Goal: Complete application form: Complete application form

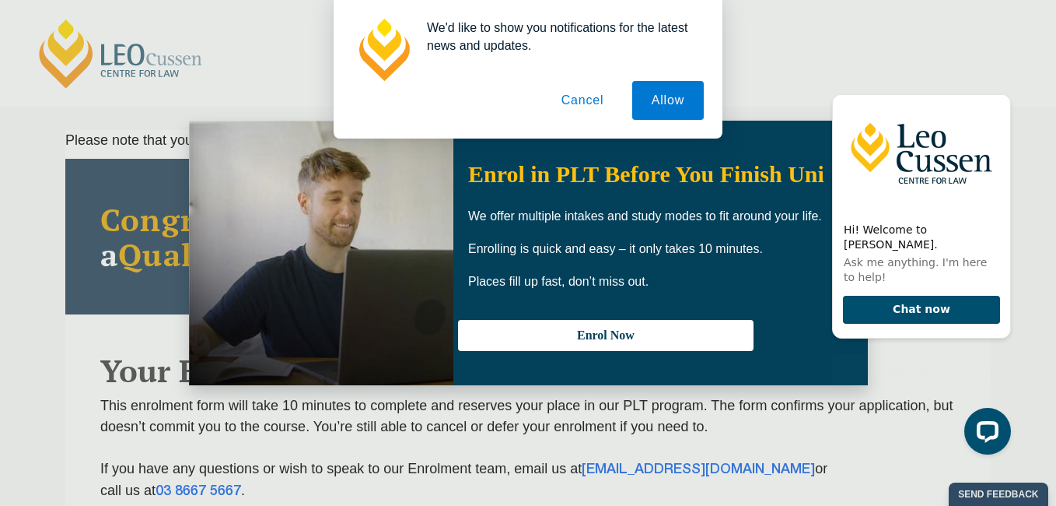
click at [590, 96] on button "Cancel" at bounding box center [583, 100] width 82 height 39
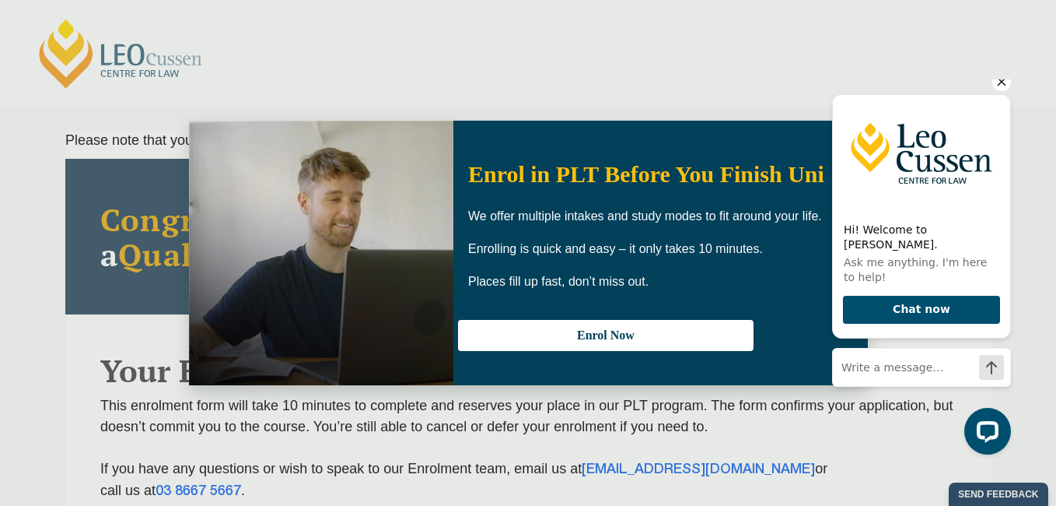
click at [1003, 86] on icon "Hide greeting" at bounding box center [1002, 82] width 9 height 9
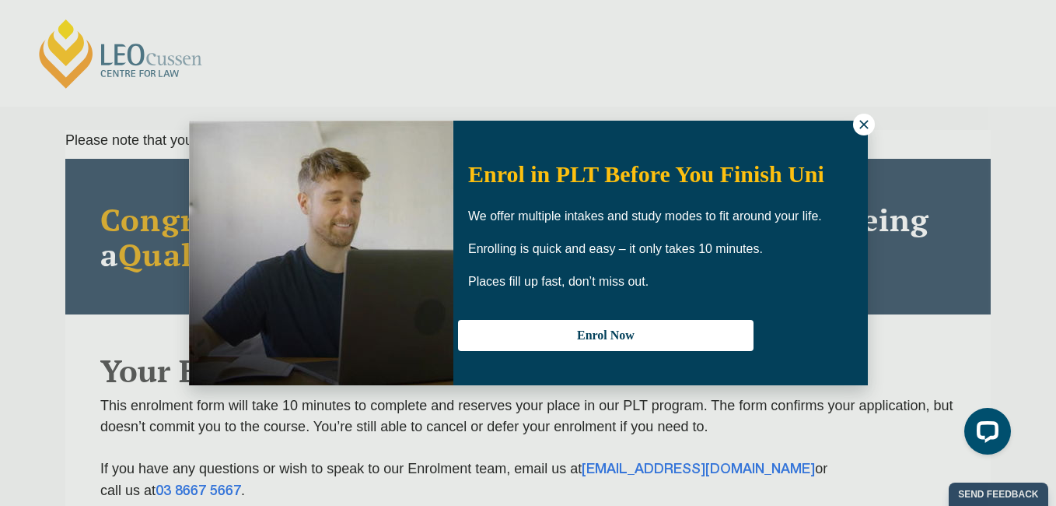
click at [858, 127] on icon at bounding box center [864, 124] width 14 height 14
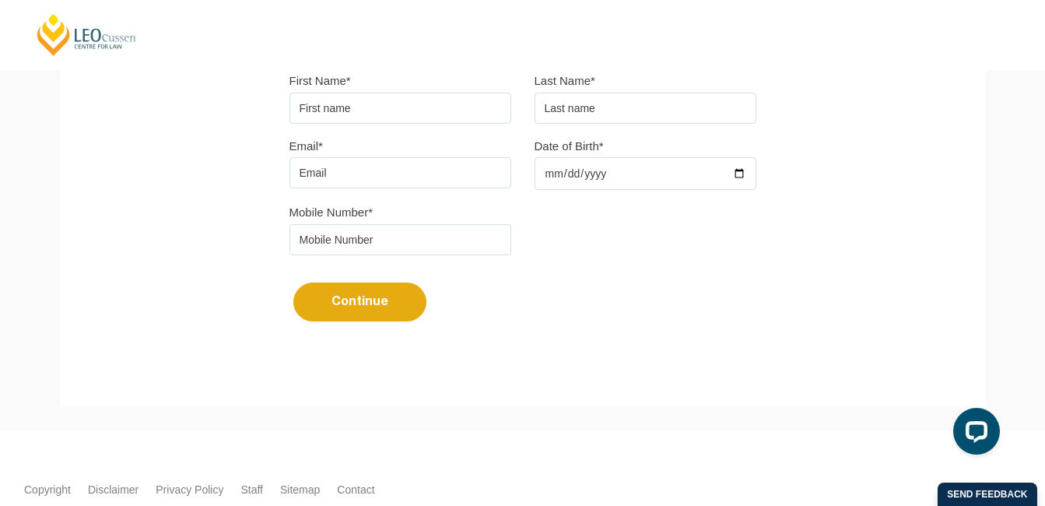
scroll to position [432, 0]
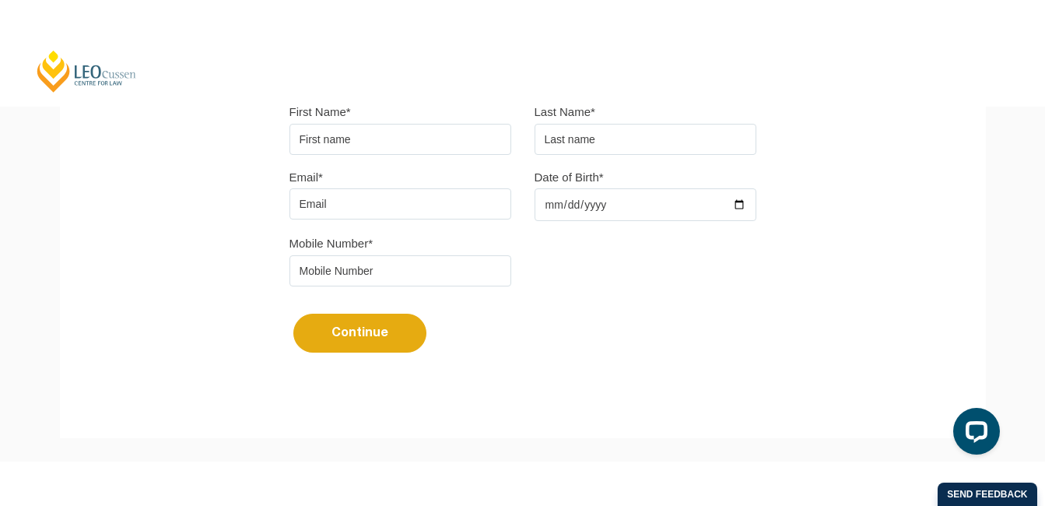
click at [452, 132] on input "First Name*" at bounding box center [400, 139] width 222 height 31
type input "[PERSON_NAME] [PERSON_NAME]"
type input "Ndounkeu"
type input "[EMAIL_ADDRESS][DOMAIN_NAME]"
type input "0374926655"
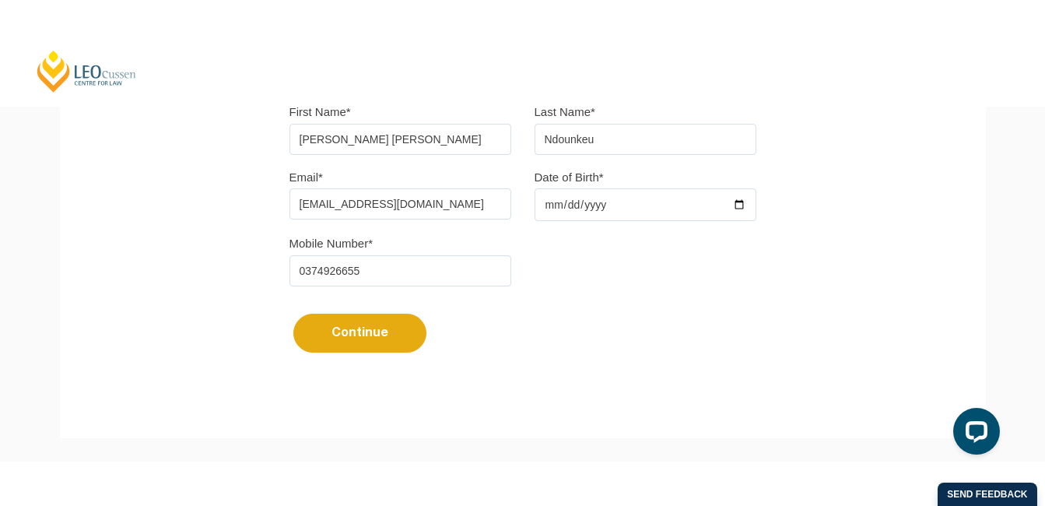
click at [361, 203] on input "[EMAIL_ADDRESS][DOMAIN_NAME]" at bounding box center [400, 203] width 222 height 31
type input "[EMAIL_ADDRESS][DOMAIN_NAME]"
click at [612, 207] on input "Date of Birth*" at bounding box center [645, 204] width 222 height 33
type input "[DATE]"
click at [360, 331] on button "Continue" at bounding box center [359, 332] width 133 height 39
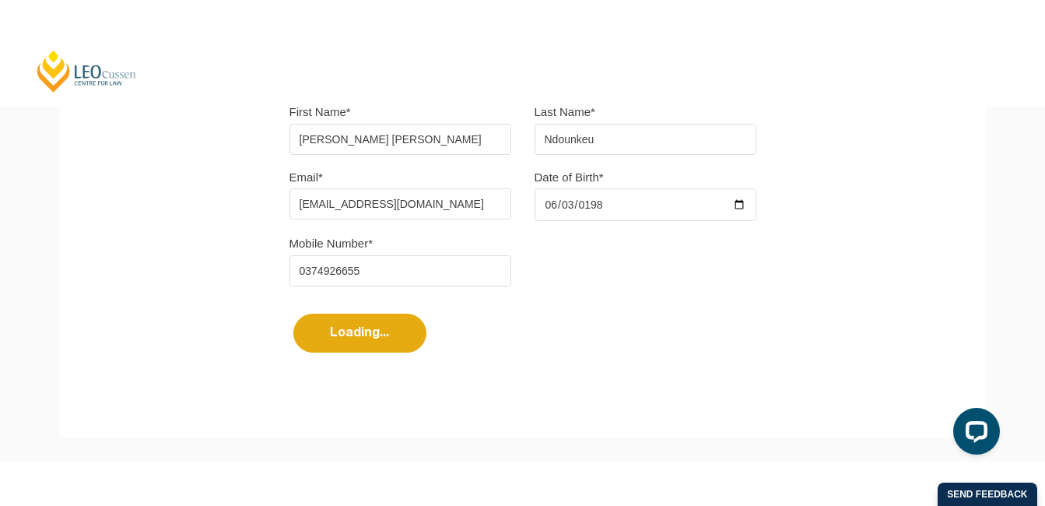
select select
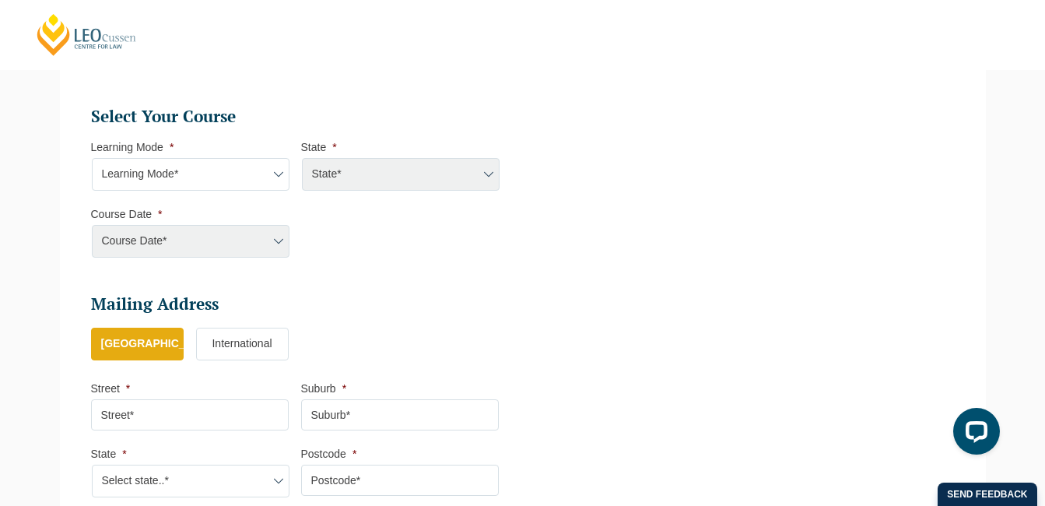
scroll to position [701, 0]
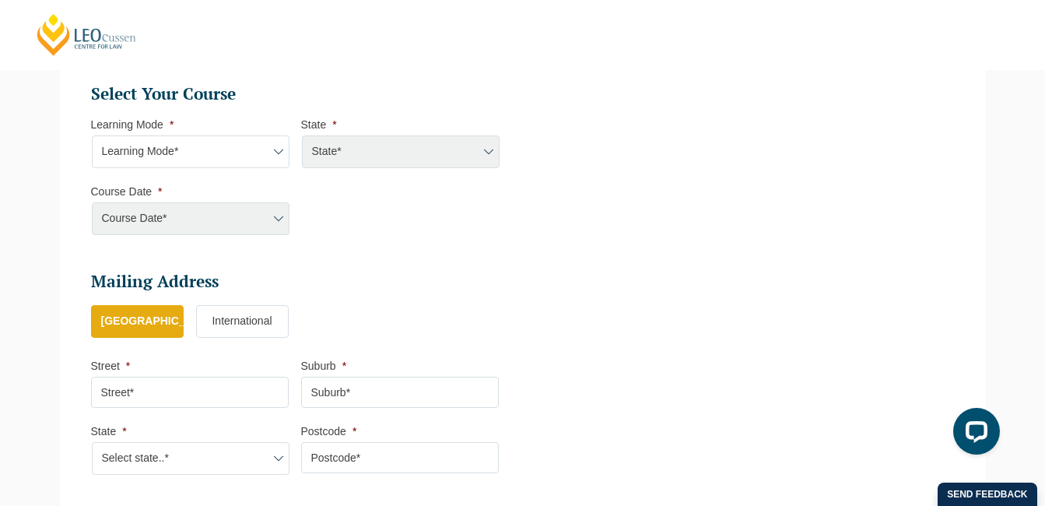
click at [235, 324] on label "International" at bounding box center [242, 321] width 93 height 33
click at [0, 0] on input "International" at bounding box center [0, 0] width 0 height 0
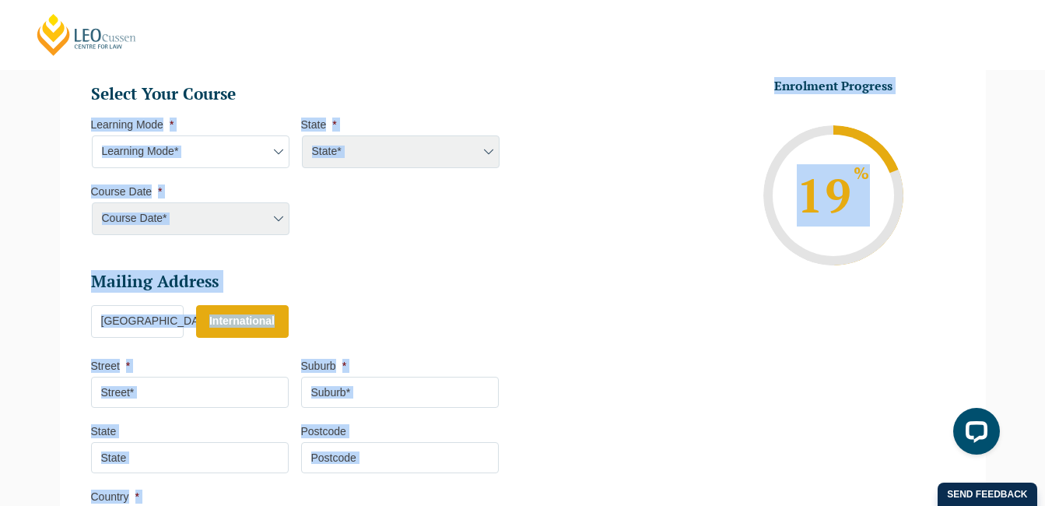
drag, startPoint x: 339, startPoint y: 175, endPoint x: 766, endPoint y: 365, distance: 467.3
click at [766, 365] on ul "Personal Information First Name * [PERSON_NAME] [PERSON_NAME] Last Name * Ndoun…" at bounding box center [522, 54] width 887 height 1003
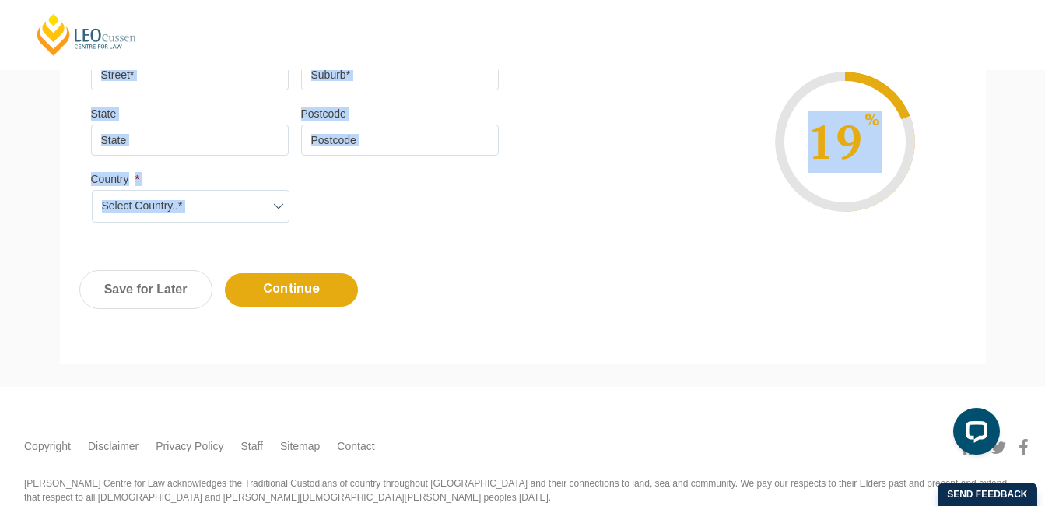
scroll to position [1026, 0]
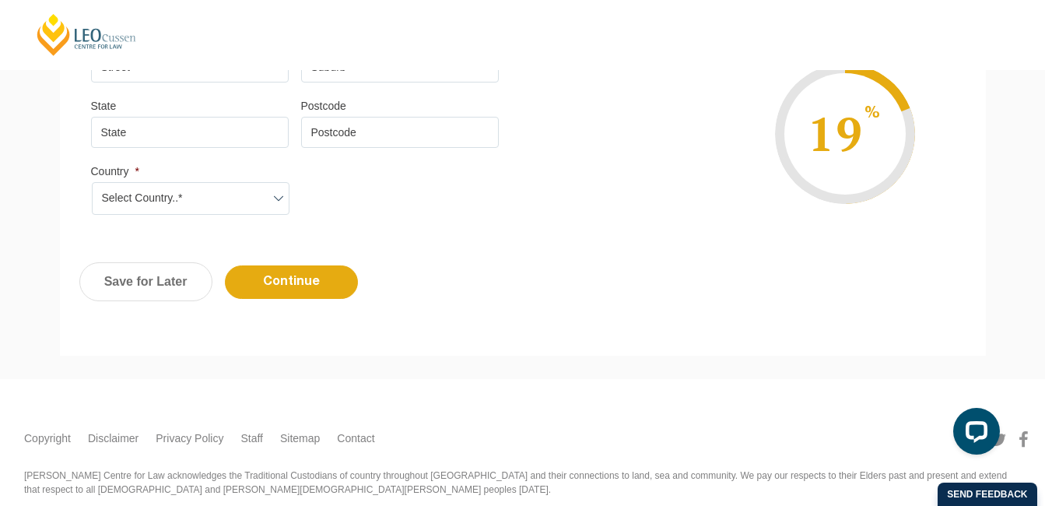
click at [646, 296] on div "Previous Continue Save for Later" at bounding box center [523, 290] width 926 height 86
click at [218, 189] on select "Select Country..* [GEOGRAPHIC_DATA] [GEOGRAPHIC_DATA] [GEOGRAPHIC_DATA] [GEOGRA…" at bounding box center [191, 198] width 198 height 33
select select "[GEOGRAPHIC_DATA]"
click at [92, 182] on select "Select Country..* [GEOGRAPHIC_DATA] [GEOGRAPHIC_DATA] [GEOGRAPHIC_DATA] [GEOGRA…" at bounding box center [191, 198] width 198 height 33
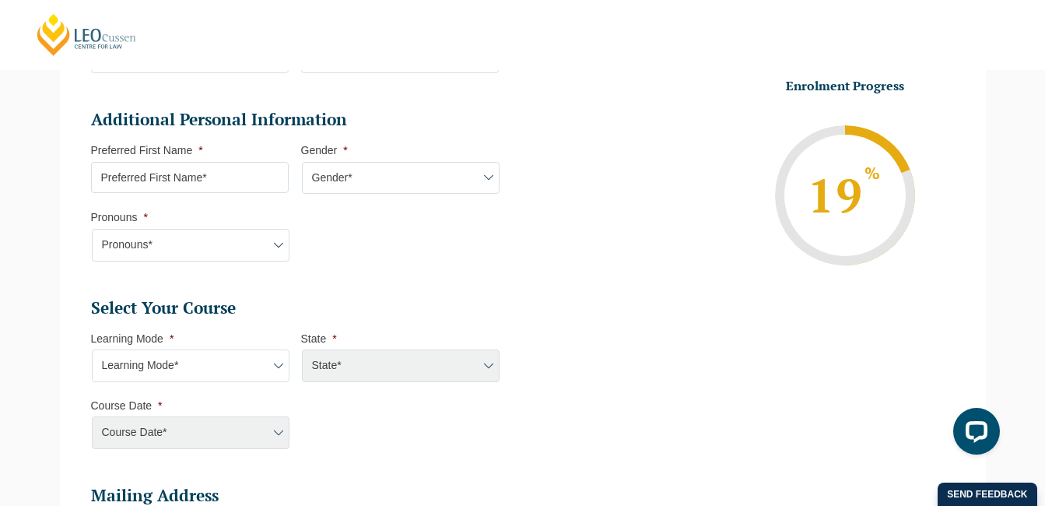
scroll to position [490, 0]
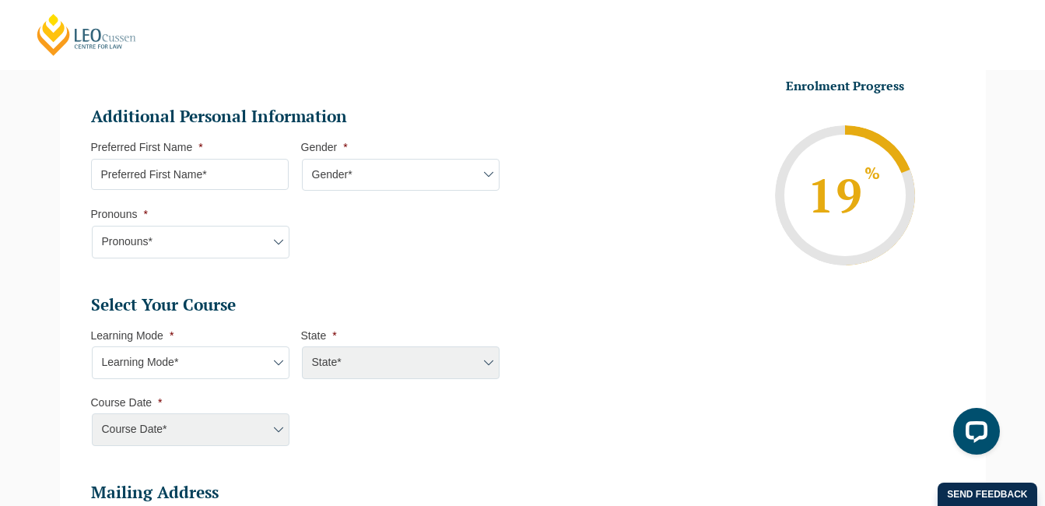
click at [230, 173] on input "Preferred First Name *" at bounding box center [190, 174] width 198 height 31
type input "[PERSON_NAME]"
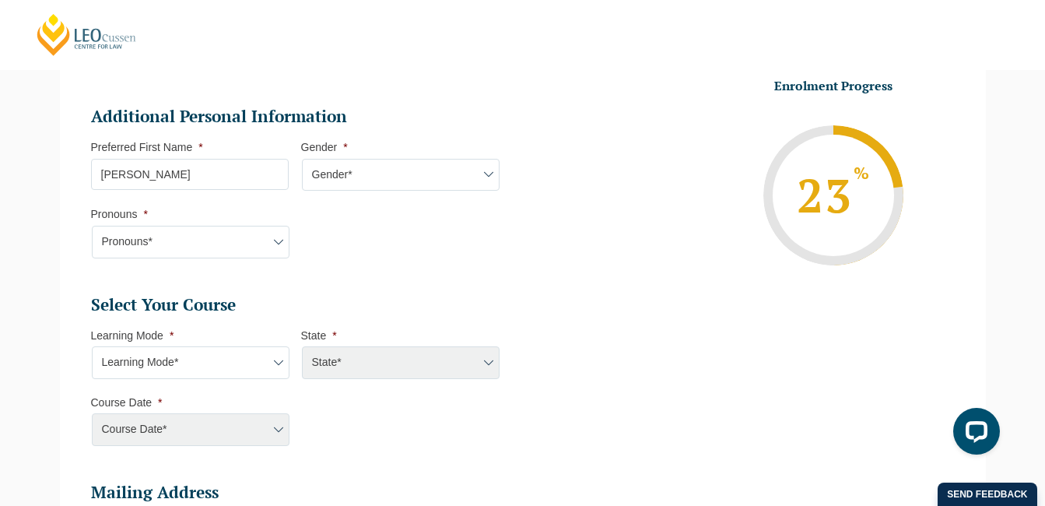
click at [348, 173] on select "Gender* [DEMOGRAPHIC_DATA] [DEMOGRAPHIC_DATA] [DEMOGRAPHIC_DATA] [DEMOGRAPHIC_D…" at bounding box center [401, 175] width 198 height 33
select select "[DEMOGRAPHIC_DATA]"
click at [302, 159] on select "Gender* [DEMOGRAPHIC_DATA] [DEMOGRAPHIC_DATA] [DEMOGRAPHIC_DATA] [DEMOGRAPHIC_D…" at bounding box center [401, 175] width 198 height 33
click at [243, 241] on select "Pronouns* She/Her/Hers He/Him/His They/Them/Theirs Other Prefer not to disclose" at bounding box center [191, 242] width 198 height 33
select select "She/Her/Hers"
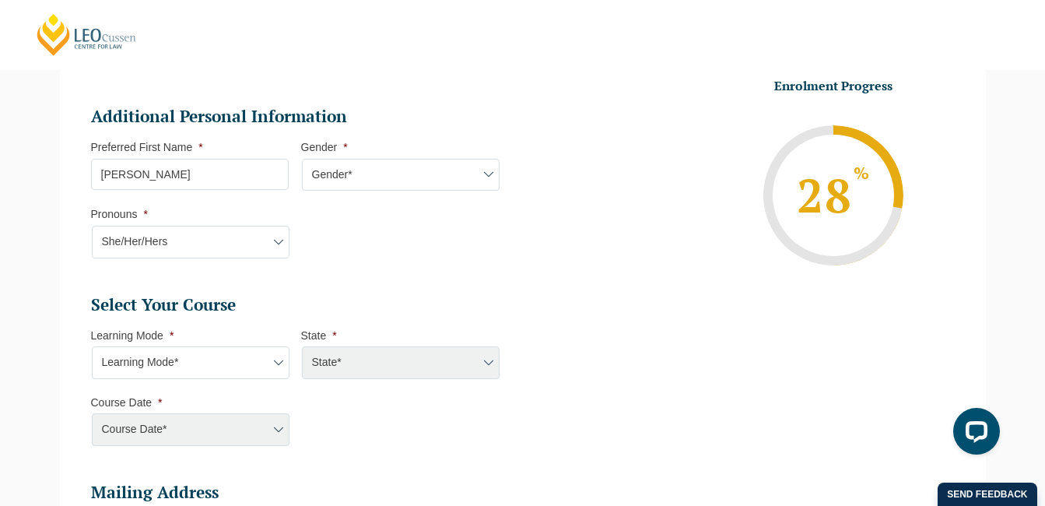
click at [92, 226] on select "Pronouns* She/Her/Hers He/Him/His They/Them/Theirs Other Prefer not to disclose" at bounding box center [191, 242] width 198 height 33
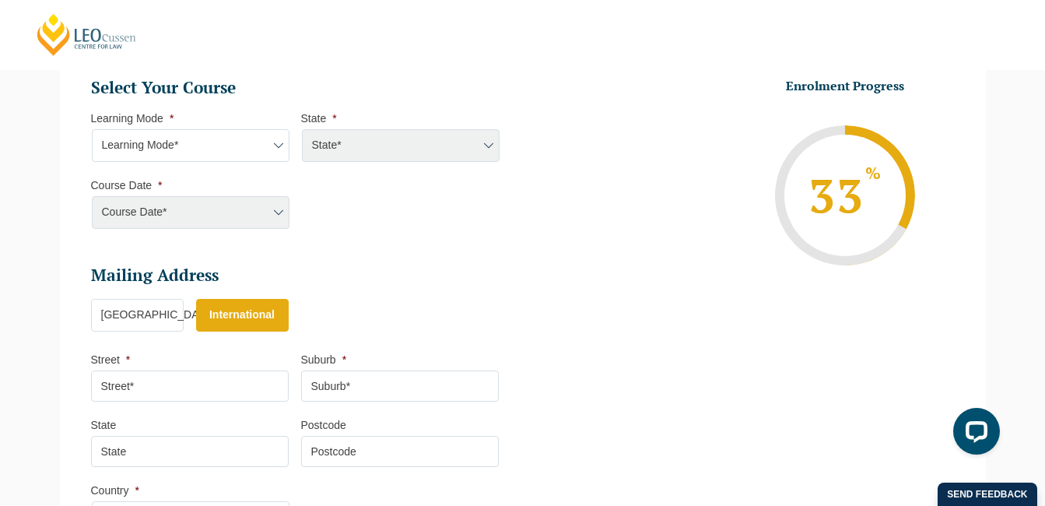
scroll to position [708, 0]
click at [223, 142] on select "Learning Mode* Online Full Time Learning Online Part Time Learning Blended Full…" at bounding box center [191, 144] width 198 height 33
select select "Online Full Time Learning"
click at [92, 128] on select "Learning Mode* Online Full Time Learning Online Part Time Learning Blended Full…" at bounding box center [191, 144] width 198 height 33
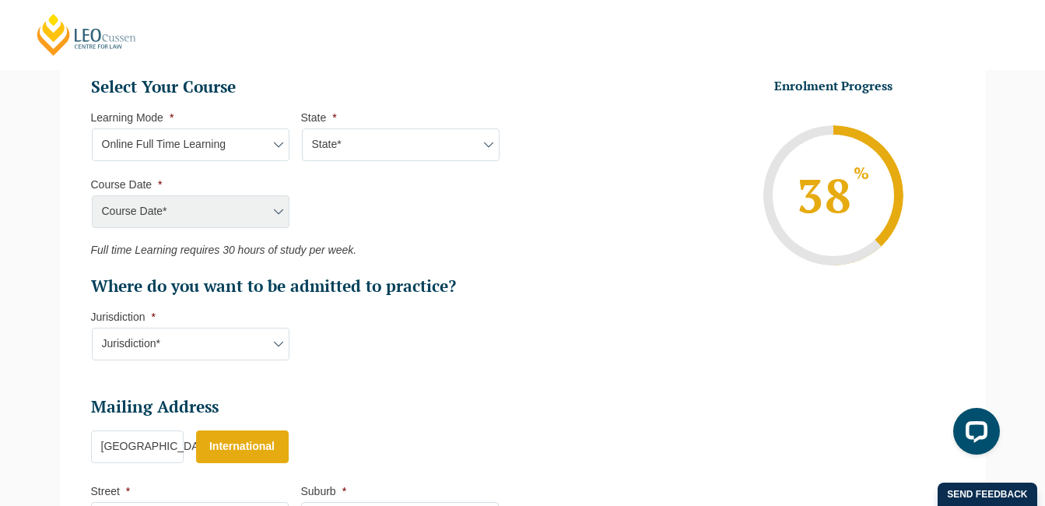
click at [376, 146] on select "State* National ([GEOGRAPHIC_DATA]/[GEOGRAPHIC_DATA], [GEOGRAPHIC_DATA], [GEOGR…" at bounding box center [401, 144] width 198 height 33
select select "National ([GEOGRAPHIC_DATA]/[GEOGRAPHIC_DATA], [GEOGRAPHIC_DATA], [GEOGRAPHIC_D…"
click at [302, 128] on select "State* National ([GEOGRAPHIC_DATA]/[GEOGRAPHIC_DATA], [GEOGRAPHIC_DATA], [GEOGR…" at bounding box center [401, 144] width 198 height 33
click at [236, 208] on select "Course Date* [DATE] ([DATE] to [DATE]) [DATE] ([DATE] to [DATE]) [DATE] ([DATE]…" at bounding box center [191, 211] width 198 height 33
select select "[DATE] ([DATE] to [DATE])"
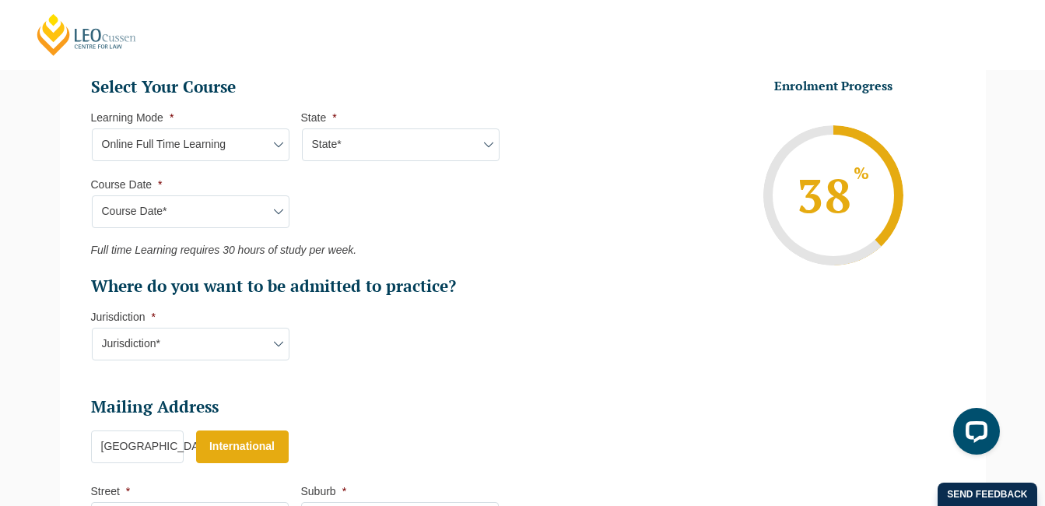
click at [92, 195] on select "Course Date* [DATE] ([DATE] to [DATE]) [DATE] ([DATE] to [DATE]) [DATE] ([DATE]…" at bounding box center [191, 211] width 198 height 33
type input "Intake [DATE] FT"
type input "Practical Legal Training (NAT)"
select select "NAT PLT (SEP) 2025 Full Time Online"
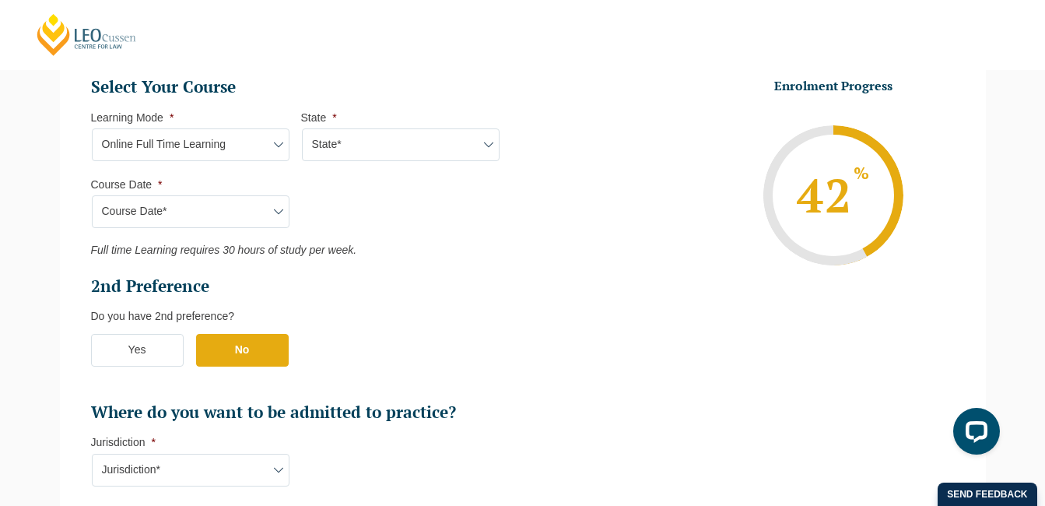
click at [201, 460] on select "Jurisdiction* VIC [GEOGRAPHIC_DATA]/[GEOGRAPHIC_DATA] SA [GEOGRAPHIC_DATA] [GEO…" at bounding box center [191, 469] width 198 height 33
select select "WA"
click at [92, 453] on select "Jurisdiction* VIC [GEOGRAPHIC_DATA]/[GEOGRAPHIC_DATA] SA [GEOGRAPHIC_DATA] [GEO…" at bounding box center [191, 469] width 198 height 33
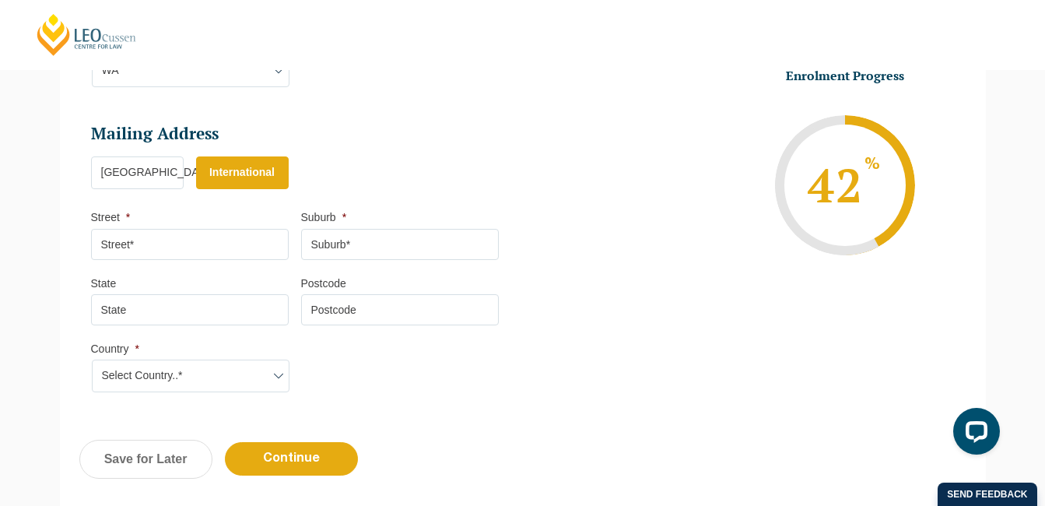
scroll to position [1112, 0]
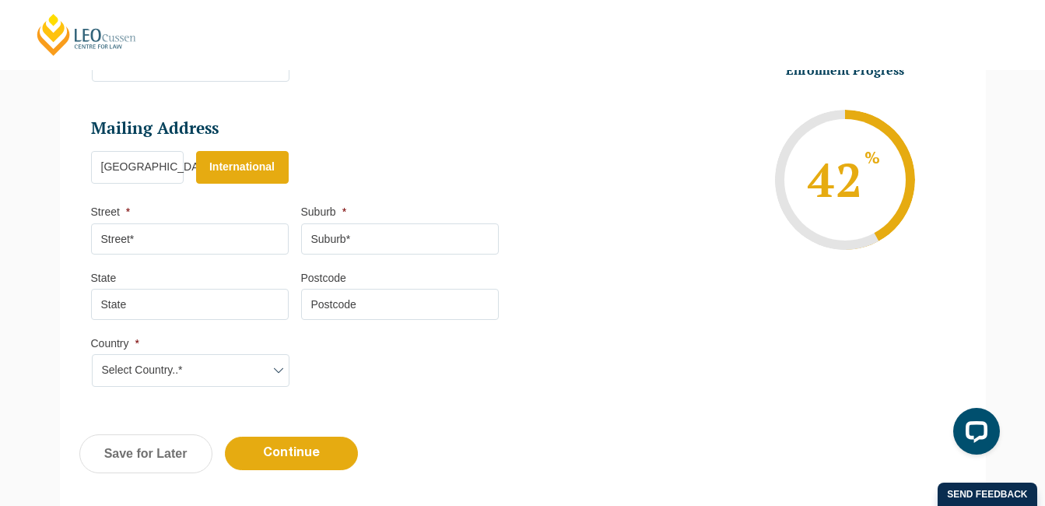
click at [366, 306] on input "Postcode" at bounding box center [400, 304] width 198 height 31
type input "[GEOGRAPHIC_DATA]"
type input "Lot AJB INV 67 ha N-O"
type input "[GEOGRAPHIC_DATA]"
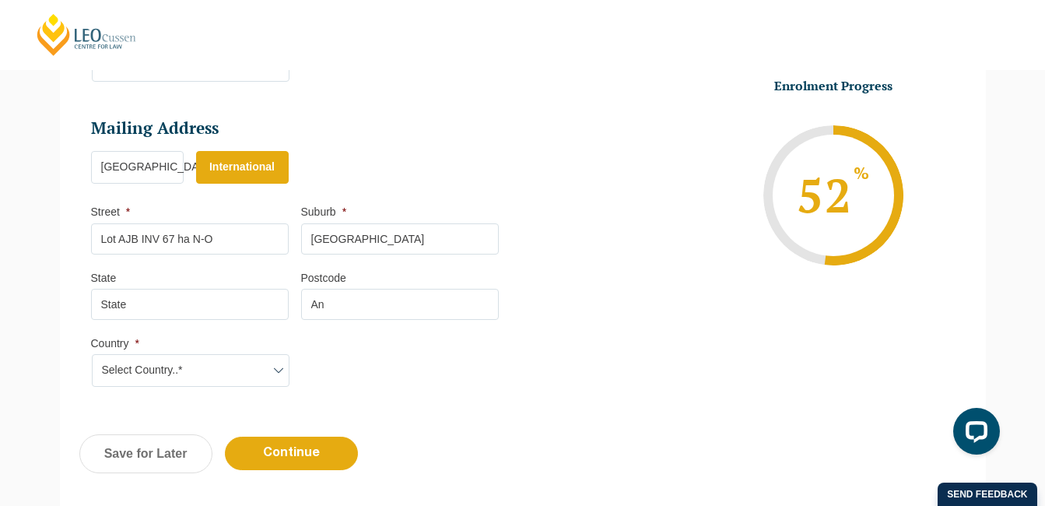
type input "A"
type input "101"
click at [251, 312] on input "State" at bounding box center [190, 304] width 198 height 31
type input "[GEOGRAPHIC_DATA]"
click at [281, 447] on input "Continue" at bounding box center [291, 452] width 133 height 33
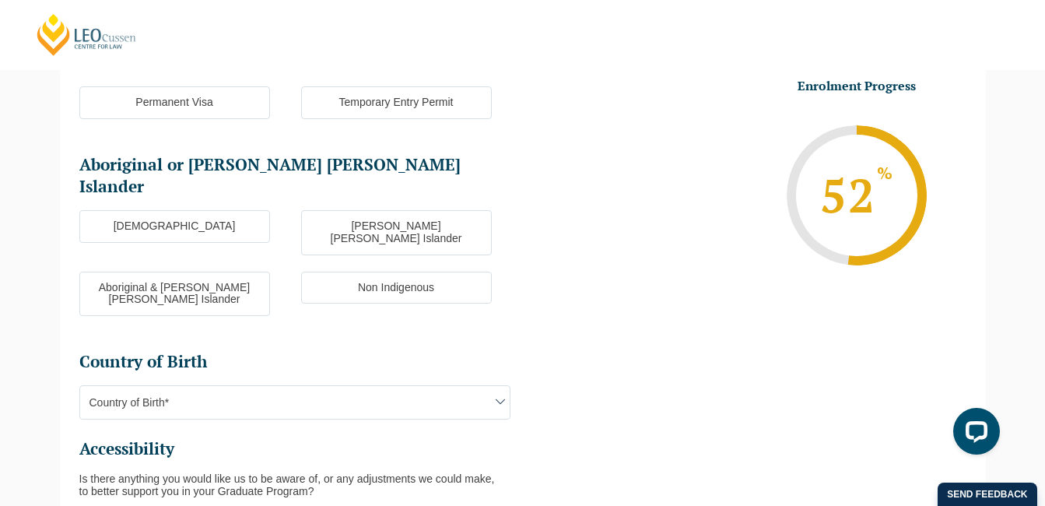
scroll to position [135, 0]
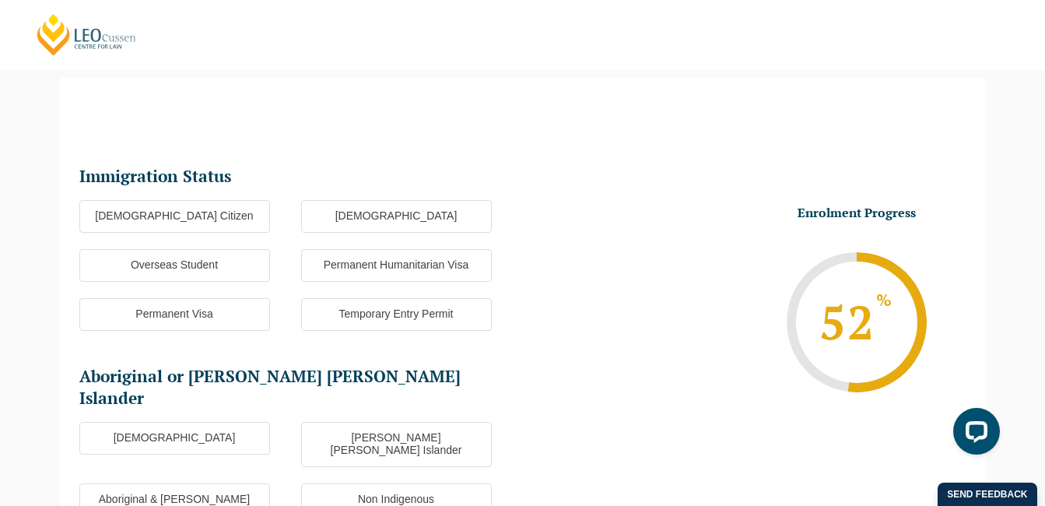
click at [153, 254] on label "Overseas Student" at bounding box center [174, 265] width 191 height 33
click at [0, 0] on input "Overseas Student" at bounding box center [0, 0] width 0 height 0
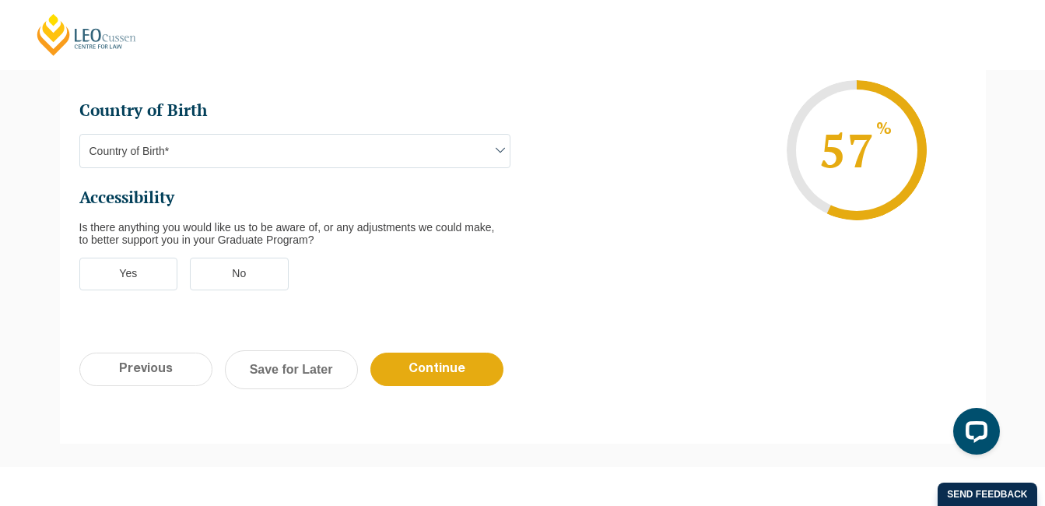
scroll to position [663, 0]
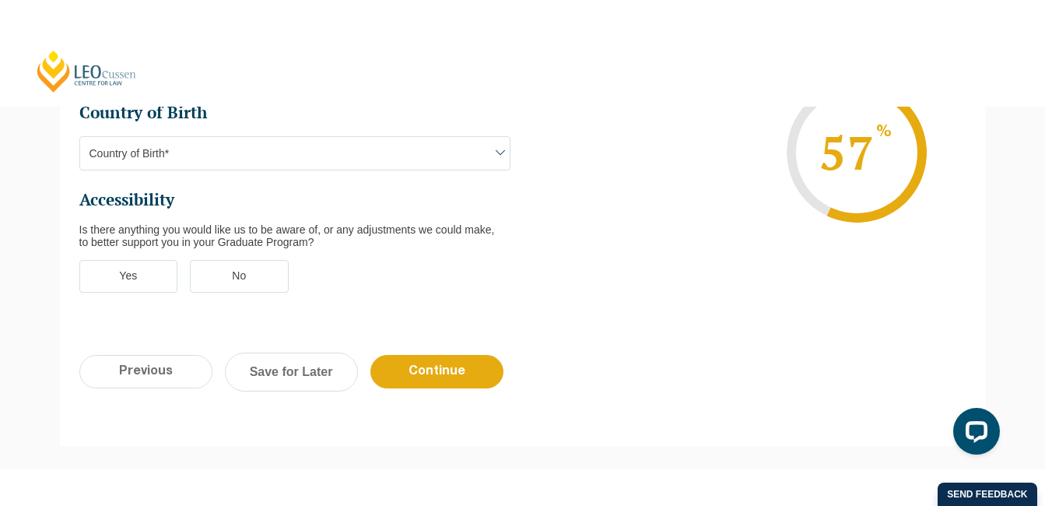
select select
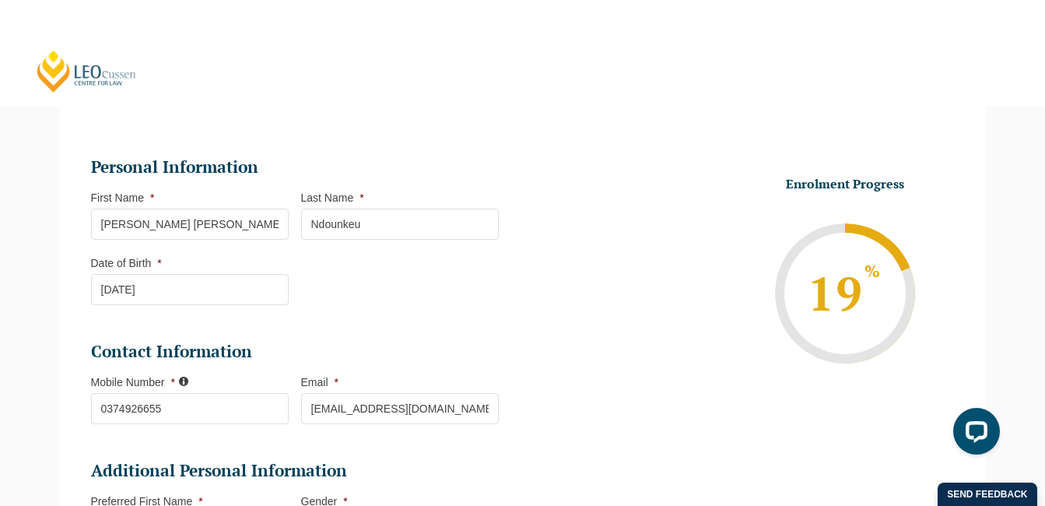
scroll to position [135, 0]
